Goal: Information Seeking & Learning: Learn about a topic

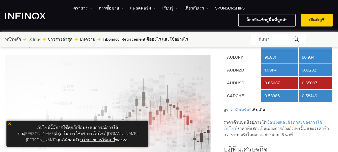
scroll to position [77, 0]
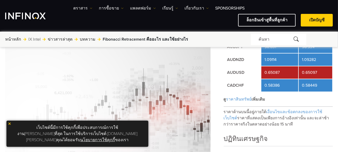
click at [10, 126] on img at bounding box center [10, 124] width 4 height 4
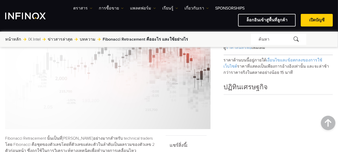
scroll to position [0, 0]
